Goal: Find specific page/section: Find specific page/section

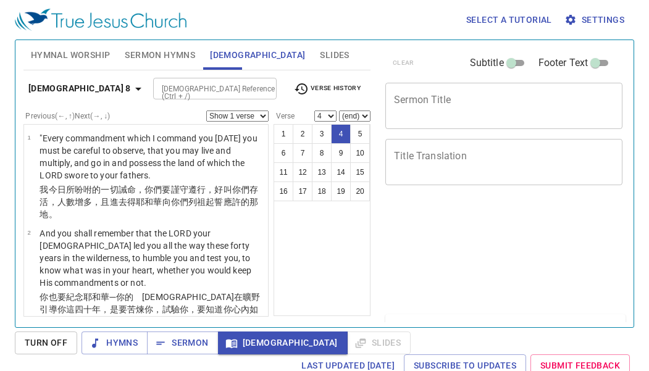
select select "4"
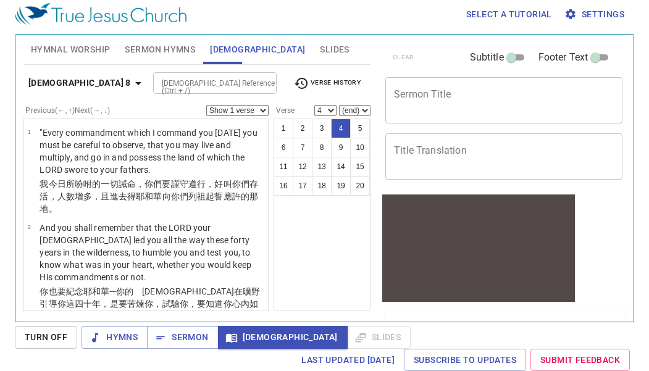
scroll to position [242, 0]
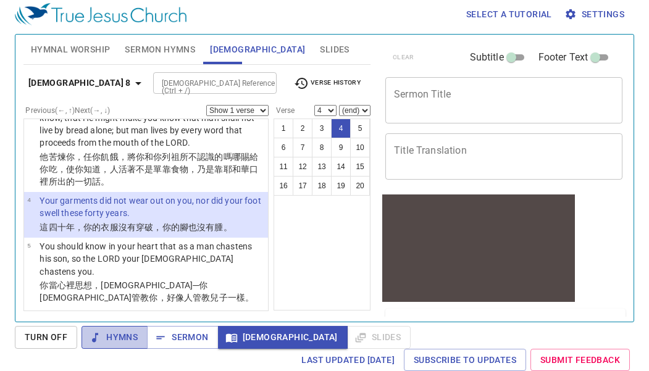
click at [114, 342] on span "Hymns" at bounding box center [114, 337] width 46 height 15
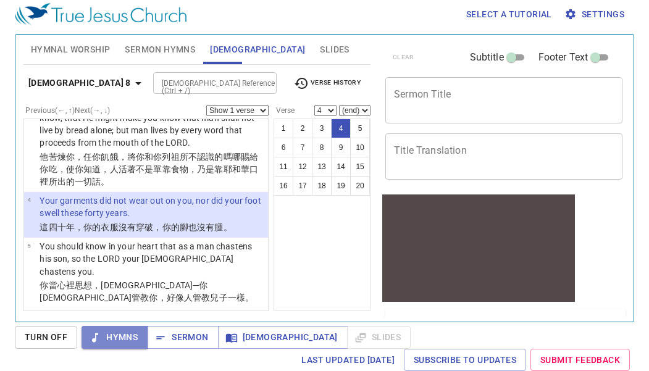
click at [131, 334] on span "Hymns" at bounding box center [114, 337] width 46 height 15
click at [137, 330] on span "Hymns" at bounding box center [114, 337] width 46 height 15
click at [229, 112] on select "Show 1 verse Show 2 verses Show 3 verses Show 4 verses Show 5 verses" at bounding box center [237, 110] width 62 height 11
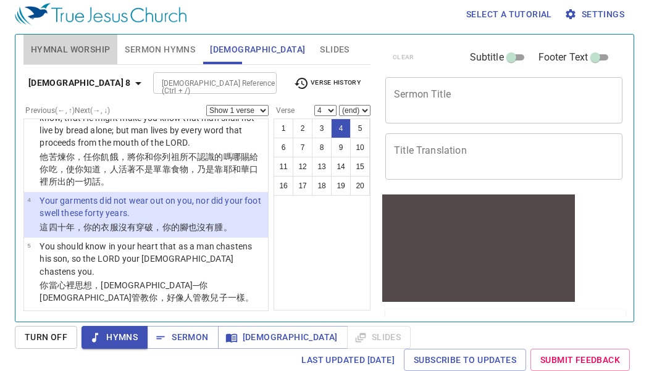
click at [91, 47] on span "Hymnal Worship" at bounding box center [71, 49] width 80 height 15
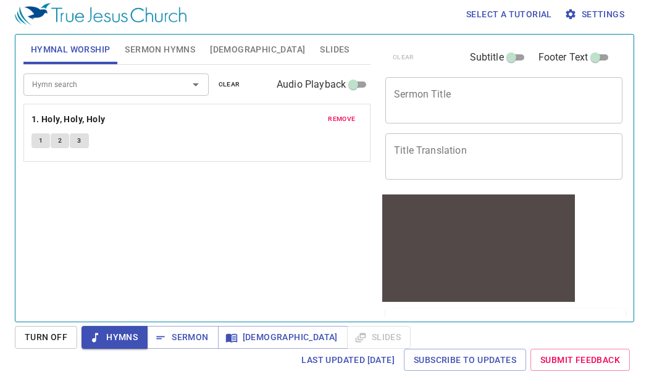
click at [110, 92] on div "Hymn search" at bounding box center [115, 84] width 185 height 22
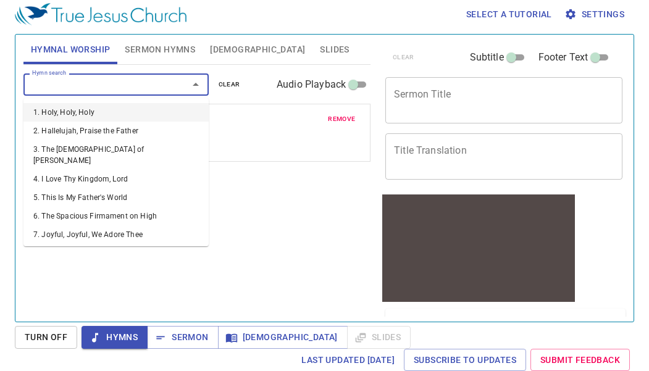
click at [144, 86] on input "Hymn search" at bounding box center [97, 84] width 141 height 14
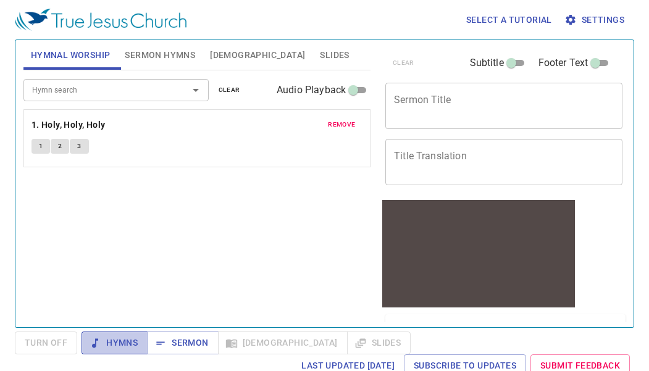
click at [114, 338] on span "Hymns" at bounding box center [114, 342] width 46 height 15
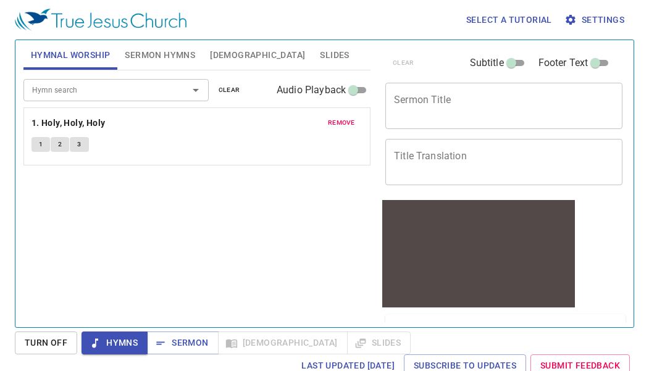
drag, startPoint x: 148, startPoint y: 154, endPoint x: 152, endPoint y: 149, distance: 6.6
click at [152, 149] on div "remove 1. Holy, Holy, Holy 1 2 3" at bounding box center [196, 148] width 331 height 18
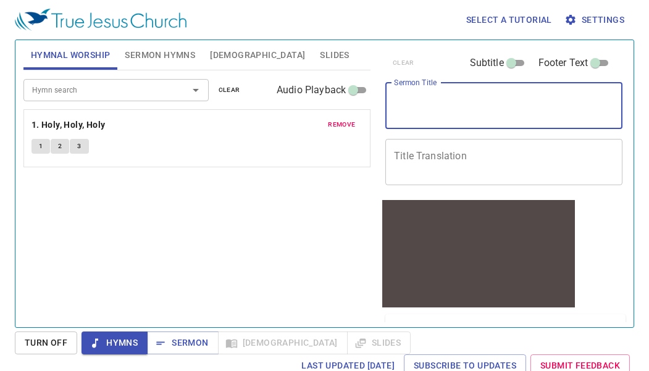
click at [451, 114] on textarea "Sermon Title" at bounding box center [504, 105] width 220 height 23
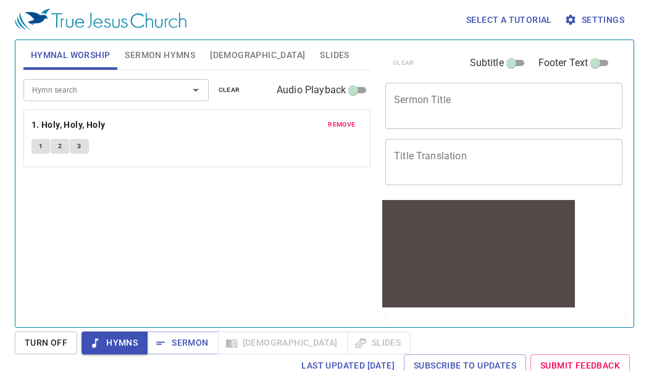
click at [282, 219] on div "Hymn search Hymn search clear Audio Playback remove 1. Holy, Holy, Holy 1 2 3" at bounding box center [196, 193] width 347 height 246
click at [130, 82] on div "Hymn search" at bounding box center [115, 90] width 185 height 22
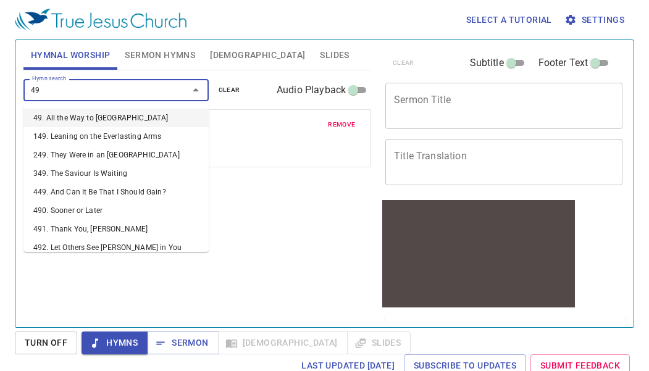
type input "495"
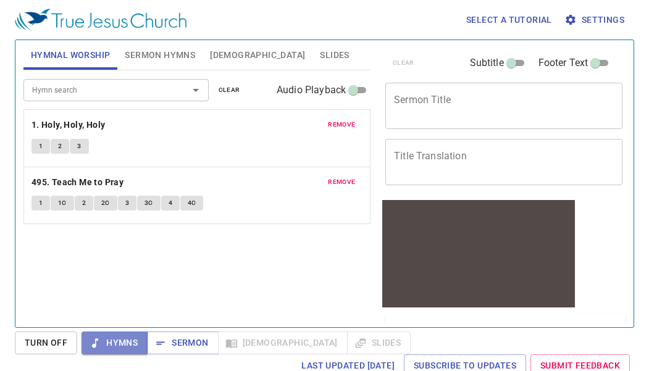
click at [130, 343] on span "Hymns" at bounding box center [114, 342] width 46 height 15
click at [99, 180] on b "495. Teach Me to Pray" at bounding box center [77, 182] width 92 height 15
click at [42, 199] on span "1" at bounding box center [41, 203] width 4 height 11
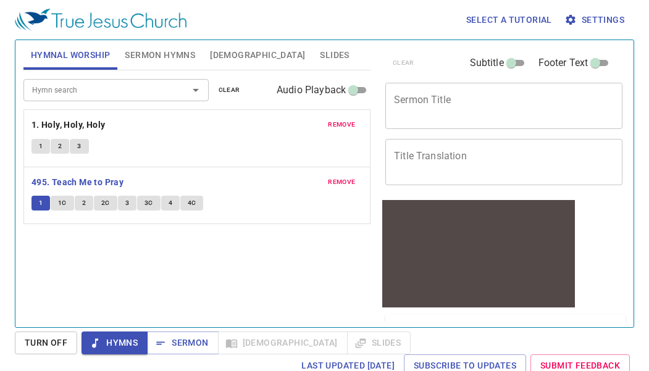
click at [69, 200] on button "1C" at bounding box center [62, 203] width 23 height 15
click at [89, 199] on button "2" at bounding box center [84, 203] width 19 height 15
click at [107, 201] on span "2C" at bounding box center [105, 203] width 9 height 11
click at [131, 199] on button "3" at bounding box center [127, 203] width 19 height 15
click at [146, 208] on span "3C" at bounding box center [149, 203] width 9 height 11
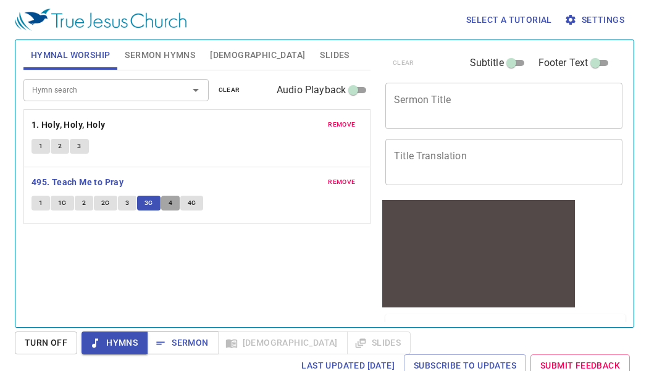
click at [169, 204] on span "4" at bounding box center [171, 203] width 4 height 11
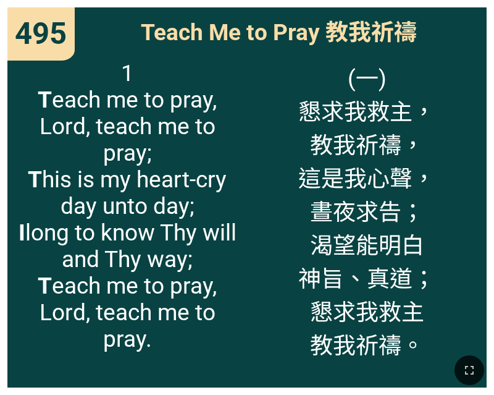
click at [65, 387] on div at bounding box center [247, 369] width 494 height 49
click at [240, 232] on div "1 T each me to pray, [PERSON_NAME], teach me to pray; T his is my heart-cry day…" at bounding box center [127, 219] width 240 height 335
click at [252, 220] on div "(一) 懇求我[DEMOGRAPHIC_DATA]， 教我祈禱， 這是我心聲， 晝夜求告； 渴望能明白 神旨、真道； 懇求我[DEMOGRAPHIC_DATA…" at bounding box center [367, 219] width 240 height 335
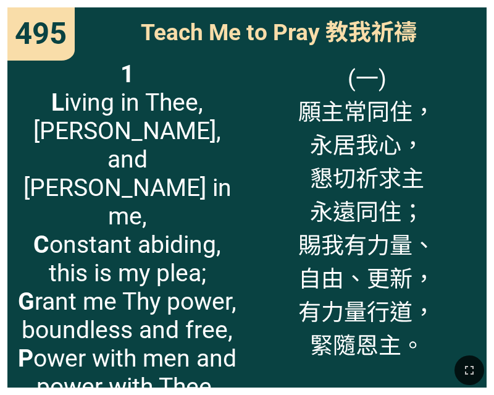
click at [106, 387] on div at bounding box center [247, 369] width 494 height 49
